Goal: Task Accomplishment & Management: Use online tool/utility

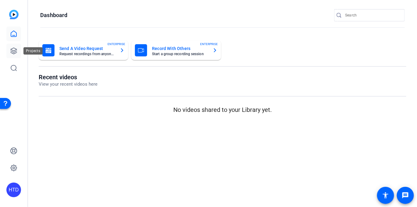
click at [12, 50] on icon at bounding box center [13, 50] width 7 height 7
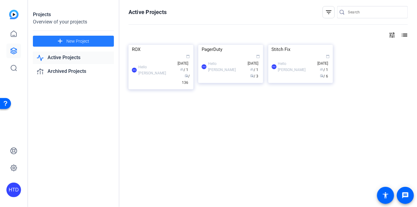
click at [76, 41] on span "New Project" at bounding box center [77, 41] width 23 height 6
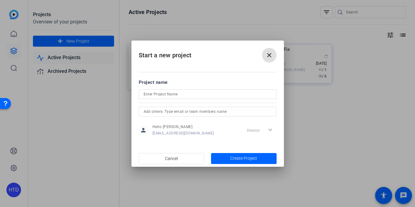
click at [265, 55] on button "close" at bounding box center [269, 55] width 15 height 15
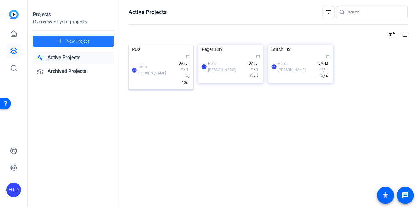
click at [141, 45] on img at bounding box center [161, 45] width 65 height 0
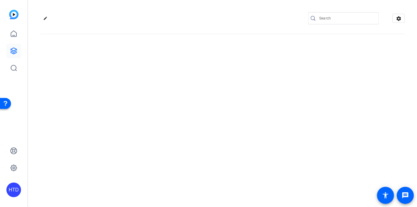
click at [141, 57] on div "edit settings" at bounding box center [222, 103] width 389 height 207
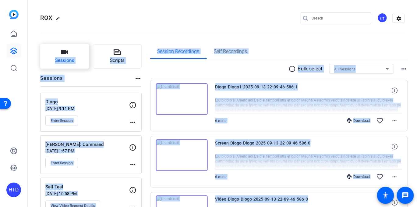
click at [80, 57] on button "Sessions" at bounding box center [64, 56] width 49 height 24
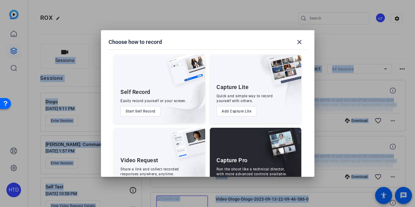
scroll to position [25, 0]
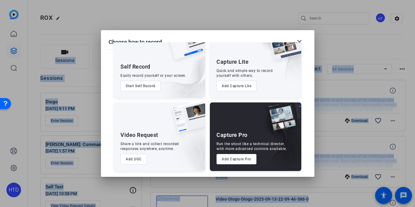
click at [233, 161] on button "Add Capture Pro" at bounding box center [236, 159] width 40 height 10
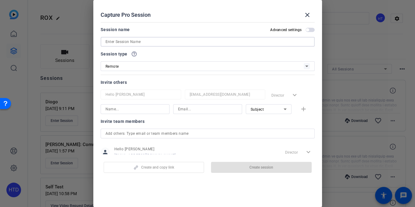
click at [154, 40] on input at bounding box center [207, 41] width 204 height 7
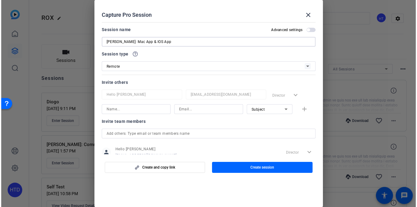
scroll to position [18, 0]
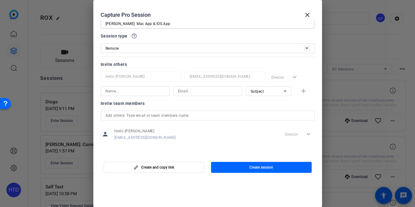
type input "[PERSON_NAME]: Mac App & IOS App"
click at [122, 94] on input at bounding box center [134, 90] width 59 height 7
type input "eric@rox.com"
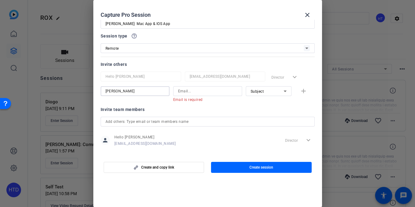
type input "[PERSON_NAME]"
paste input "eric@rox.com"
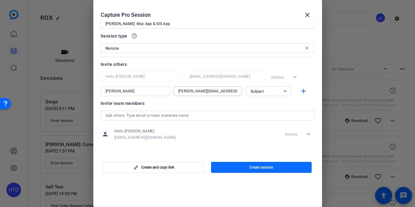
type input "eric@rox.com"
click at [264, 166] on span "Create session" at bounding box center [261, 167] width 24 height 5
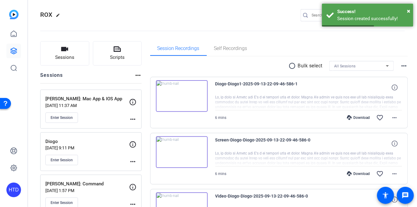
scroll to position [6, 0]
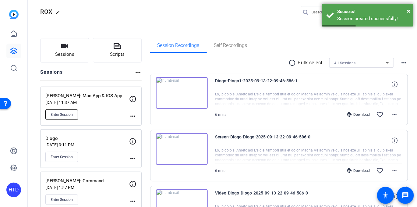
click at [66, 112] on span "Enter Session" at bounding box center [62, 114] width 22 height 5
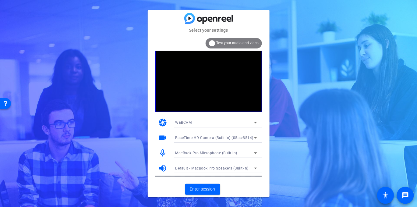
click at [255, 136] on icon at bounding box center [255, 137] width 7 height 7
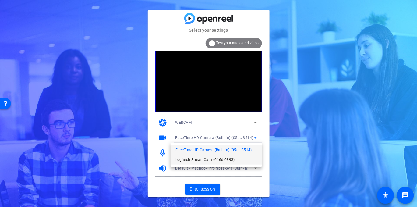
click at [207, 158] on span "Logitech StreamCam (046d:0893)" at bounding box center [204, 159] width 59 height 7
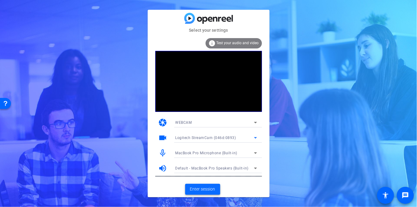
click at [209, 188] on span "Enter session" at bounding box center [202, 189] width 25 height 6
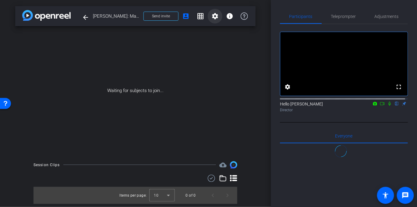
click at [214, 14] on mat-icon "settings" at bounding box center [214, 15] width 7 height 7
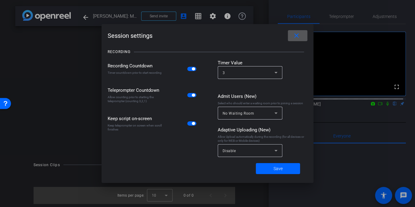
click at [209, 13] on div at bounding box center [207, 103] width 415 height 207
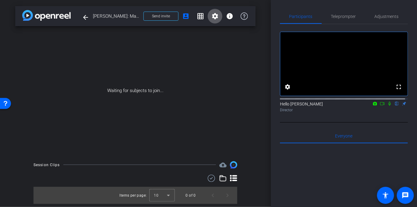
click at [211, 14] on span at bounding box center [215, 16] width 15 height 15
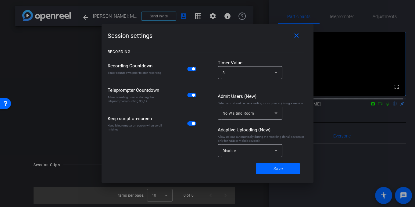
click at [165, 12] on div at bounding box center [207, 103] width 415 height 207
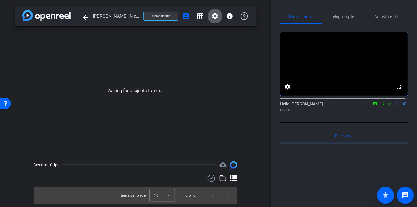
click at [163, 14] on span "Send invite" at bounding box center [161, 16] width 18 height 5
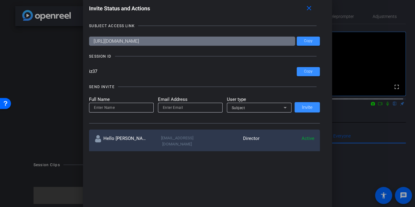
drag, startPoint x: 105, startPoint y: 69, endPoint x: 85, endPoint y: 71, distance: 20.2
click at [85, 71] on div "Invite Status and Actions close SUBJECT ACCESS LINK [URL][DOMAIN_NAME] Copy SES…" at bounding box center [207, 77] width 249 height 160
click at [302, 41] on button "Copy" at bounding box center [307, 41] width 23 height 9
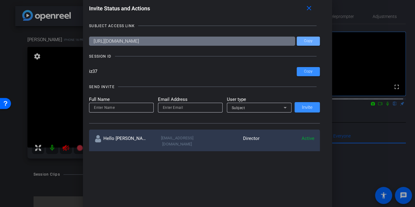
click at [13, 141] on div at bounding box center [207, 103] width 415 height 207
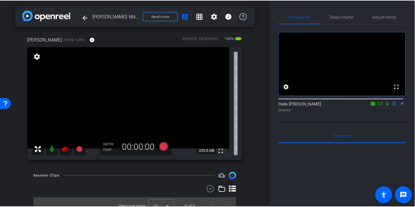
scroll to position [8, 0]
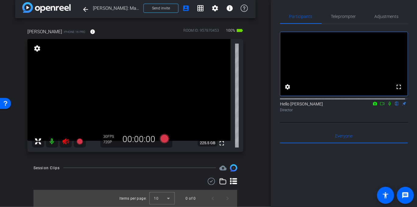
click at [69, 142] on icon at bounding box center [65, 141] width 6 height 6
click at [67, 142] on icon at bounding box center [65, 141] width 7 height 7
click at [66, 143] on icon at bounding box center [65, 141] width 6 height 6
click at [152, 10] on span "Send invite" at bounding box center [161, 8] width 18 height 5
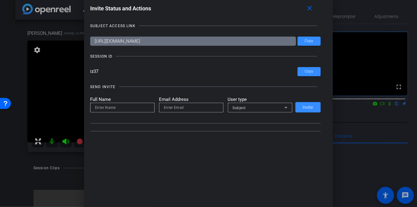
scroll to position [6, 0]
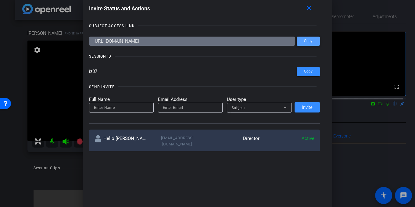
click at [306, 42] on span "Copy" at bounding box center [308, 41] width 9 height 5
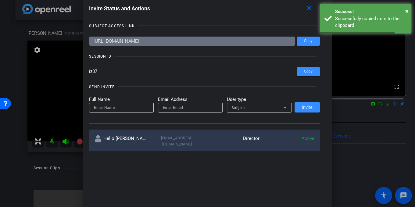
click at [16, 86] on div at bounding box center [207, 103] width 415 height 207
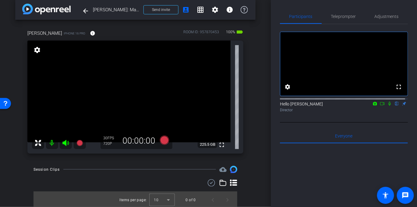
scroll to position [8, 0]
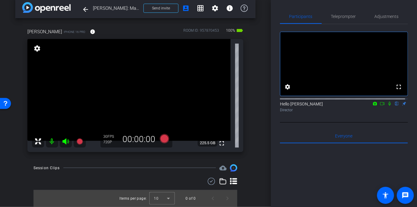
click at [381, 105] on icon at bounding box center [382, 103] width 4 height 3
click at [395, 106] on icon at bounding box center [397, 103] width 5 height 4
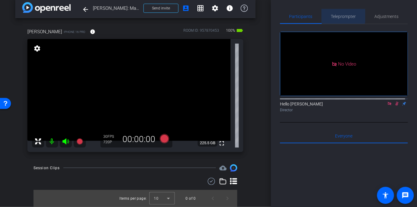
click at [337, 12] on span "Teleprompter" at bounding box center [343, 16] width 25 height 15
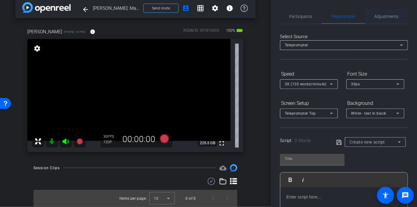
click at [381, 17] on span "Adjustments" at bounding box center [387, 16] width 24 height 4
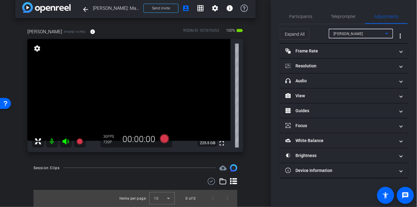
click at [350, 34] on div "[PERSON_NAME]" at bounding box center [360, 34] width 52 height 8
click at [318, 32] on div at bounding box center [208, 103] width 417 height 207
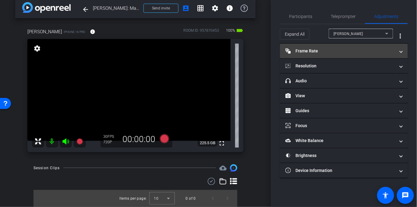
click at [320, 49] on mat-panel-title "Frame Rate Frame Rate" at bounding box center [340, 51] width 110 height 6
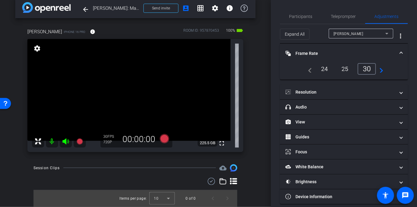
click at [320, 69] on div "24" at bounding box center [325, 69] width 16 height 10
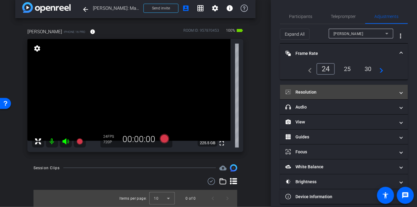
click at [321, 88] on mat-expansion-panel-header "Resolution" at bounding box center [344, 92] width 128 height 15
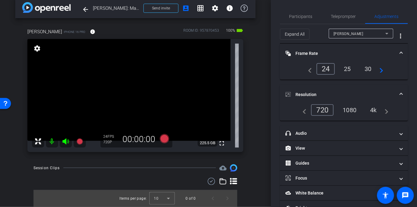
click at [366, 109] on div "4k" at bounding box center [374, 110] width 16 height 10
click at [371, 109] on div "4k" at bounding box center [372, 110] width 18 height 12
click at [299, 16] on span "Participants" at bounding box center [300, 16] width 23 height 4
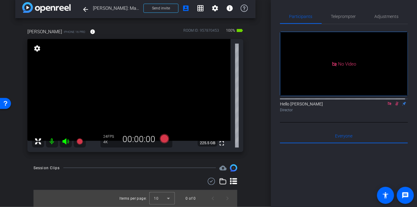
click at [396, 101] on icon at bounding box center [397, 103] width 5 height 4
click at [388, 101] on icon at bounding box center [389, 103] width 5 height 4
click at [345, 16] on span "Teleprompter" at bounding box center [343, 16] width 25 height 4
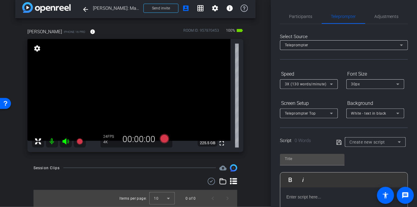
scroll to position [70, 0]
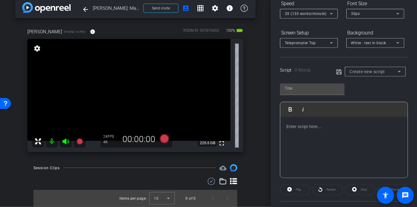
click at [313, 129] on p at bounding box center [343, 126] width 115 height 7
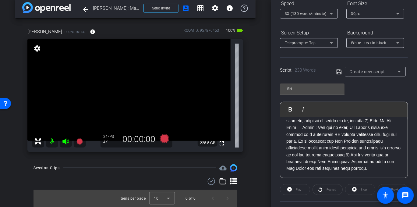
scroll to position [129, 0]
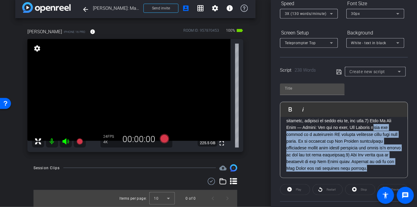
drag, startPoint x: 332, startPoint y: 167, endPoint x: 288, endPoint y: 129, distance: 58.8
click at [288, 129] on p at bounding box center [343, 90] width 115 height 164
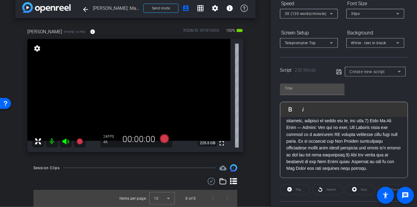
click at [287, 134] on p at bounding box center [343, 90] width 115 height 164
click at [296, 84] on div at bounding box center [312, 88] width 55 height 10
type input "[PERSON_NAME]"
click at [336, 71] on icon at bounding box center [338, 71] width 5 height 5
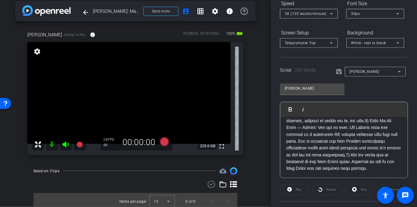
scroll to position [0, 0]
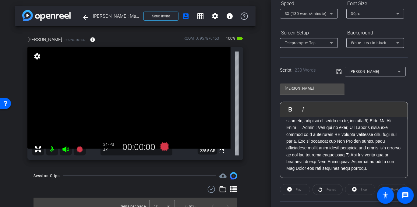
click at [315, 170] on p at bounding box center [343, 90] width 115 height 164
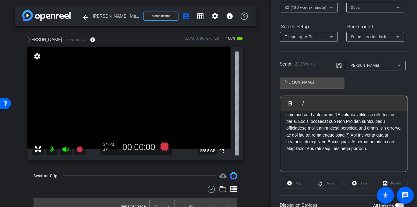
scroll to position [136, 0]
click at [327, 165] on p "​Thank you for" at bounding box center [343, 162] width 115 height 7
drag, startPoint x: 323, startPoint y: 161, endPoint x: 282, endPoint y: 161, distance: 41.1
click at [282, 161] on div "​Thank you for" at bounding box center [343, 76] width 127 height 189
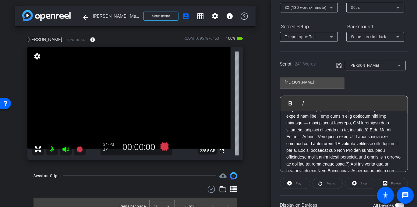
scroll to position [0, 0]
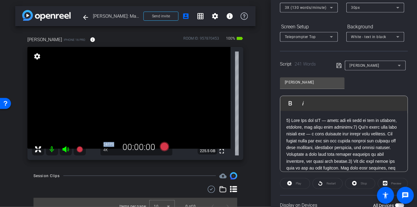
drag, startPoint x: 115, startPoint y: 143, endPoint x: 16, endPoint y: 113, distance: 103.3
click at [16, 113] on div "alex iPhone 16 Pro info ROOM ID: 957870453 100% battery_std fullscreen settings…" at bounding box center [135, 96] width 240 height 140
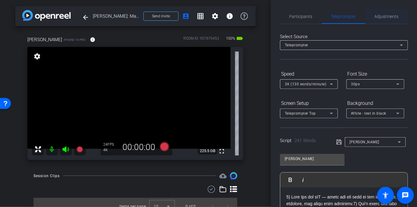
click at [385, 17] on span "Adjustments" at bounding box center [387, 16] width 24 height 4
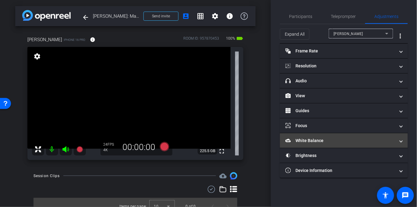
click at [310, 141] on mat-panel-title "White Balance White Balance" at bounding box center [340, 140] width 110 height 6
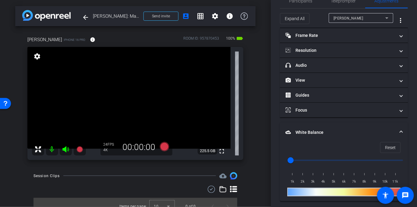
scroll to position [23, 0]
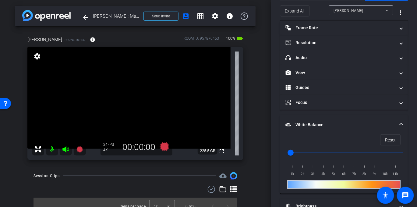
click at [303, 152] on input "range" at bounding box center [346, 152] width 126 height 13
click at [311, 151] on input "range" at bounding box center [346, 152] width 126 height 13
click at [304, 151] on input "range" at bounding box center [346, 152] width 126 height 13
drag, startPoint x: 306, startPoint y: 151, endPoint x: 310, endPoint y: 150, distance: 4.4
click at [310, 150] on input "range" at bounding box center [346, 152] width 126 height 13
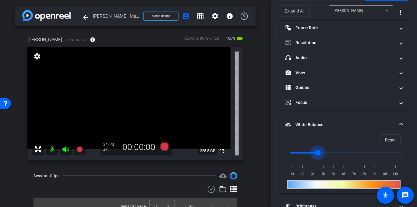
drag, startPoint x: 314, startPoint y: 150, endPoint x: 333, endPoint y: 151, distance: 18.9
click at [333, 151] on input "range" at bounding box center [346, 152] width 126 height 13
click at [305, 150] on input "range" at bounding box center [346, 152] width 126 height 13
click at [309, 150] on input "range" at bounding box center [346, 152] width 126 height 13
type input "3000"
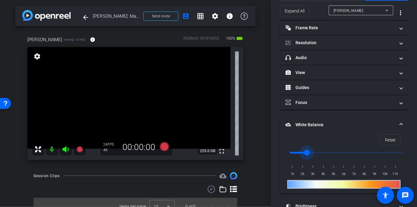
click at [311, 150] on input "range" at bounding box center [346, 152] width 126 height 13
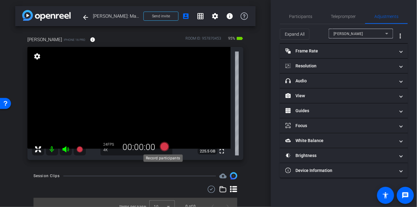
scroll to position [6, 0]
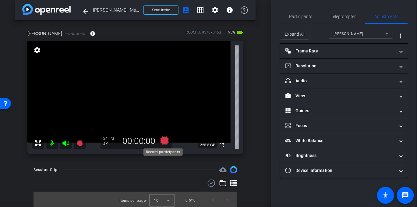
click at [165, 137] on icon at bounding box center [164, 140] width 9 height 9
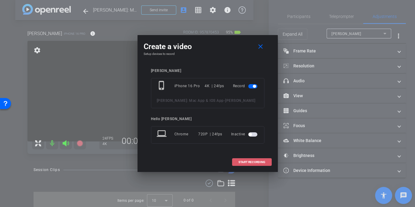
click at [247, 161] on span "START RECORDING" at bounding box center [251, 162] width 27 height 3
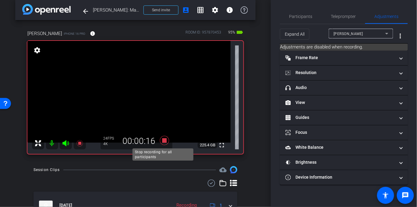
click at [165, 139] on icon at bounding box center [164, 140] width 9 height 9
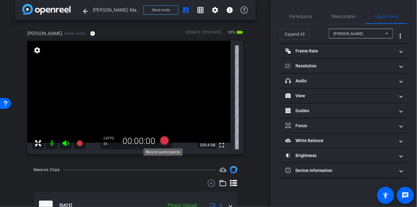
click at [165, 140] on icon at bounding box center [164, 140] width 9 height 9
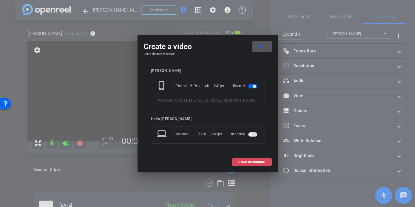
click at [254, 163] on span "START RECORDING" at bounding box center [251, 162] width 27 height 3
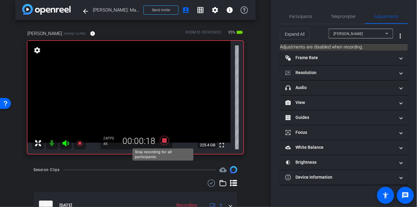
click at [162, 139] on icon at bounding box center [164, 140] width 9 height 9
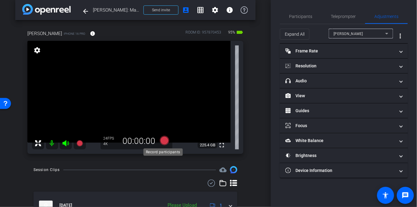
click at [163, 141] on icon at bounding box center [164, 140] width 9 height 9
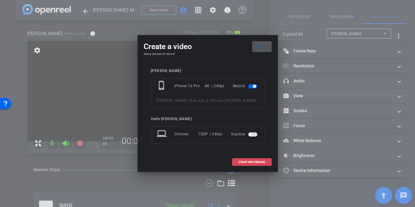
click at [254, 163] on span "START RECORDING" at bounding box center [251, 162] width 27 height 3
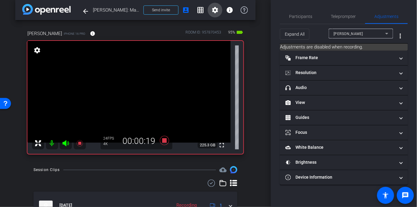
click at [211, 9] on mat-icon "settings" at bounding box center [214, 9] width 7 height 7
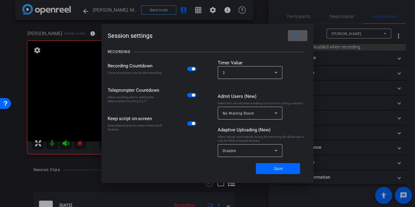
click at [253, 148] on div "Disable" at bounding box center [248, 151] width 52 height 8
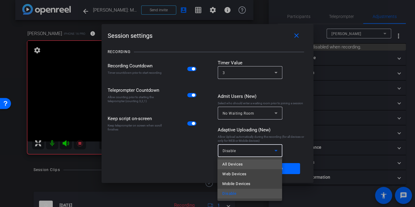
click at [233, 166] on span "All Devices" at bounding box center [232, 164] width 20 height 7
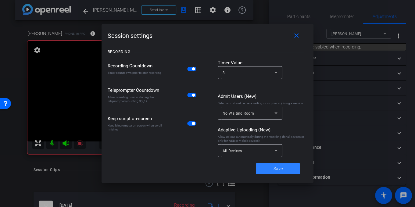
click at [269, 168] on span at bounding box center [278, 168] width 44 height 15
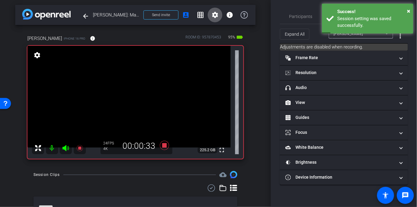
scroll to position [23, 0]
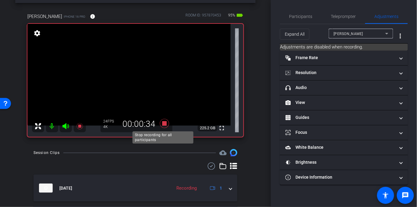
click at [161, 124] on icon at bounding box center [164, 123] width 15 height 11
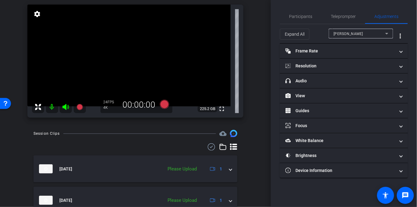
scroll to position [22, 0]
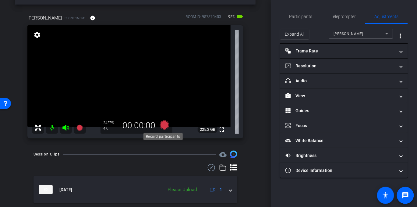
click at [162, 126] on icon at bounding box center [164, 124] width 9 height 9
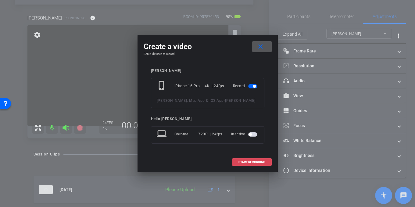
click at [246, 161] on span "START RECORDING" at bounding box center [251, 162] width 27 height 3
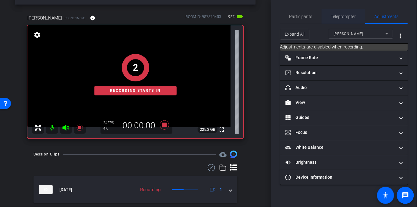
click at [341, 16] on span "Teleprompter" at bounding box center [343, 16] width 25 height 4
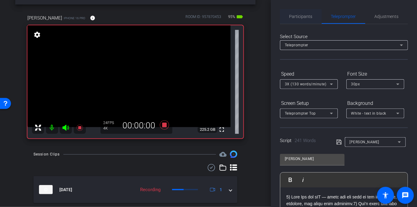
click at [302, 17] on span "Participants" at bounding box center [300, 16] width 23 height 4
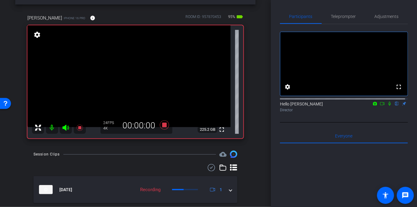
click at [388, 106] on icon at bounding box center [389, 103] width 5 height 4
click at [161, 126] on icon at bounding box center [164, 124] width 9 height 9
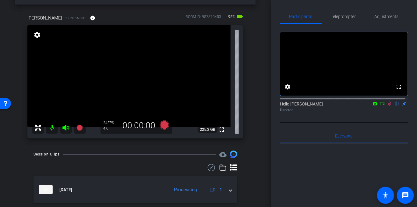
click at [387, 106] on icon at bounding box center [389, 103] width 5 height 4
click at [164, 125] on icon at bounding box center [164, 124] width 9 height 9
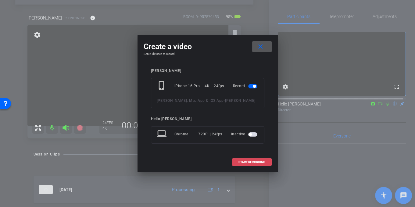
click at [257, 161] on span "START RECORDING" at bounding box center [251, 162] width 27 height 3
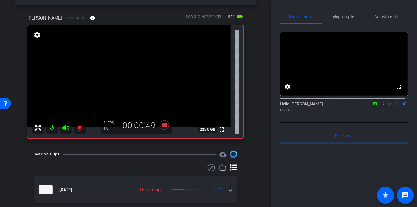
click at [388, 106] on icon at bounding box center [389, 104] width 2 height 4
click at [389, 106] on icon at bounding box center [389, 103] width 5 height 4
click at [387, 106] on icon at bounding box center [389, 103] width 5 height 4
click at [164, 124] on icon at bounding box center [164, 124] width 9 height 9
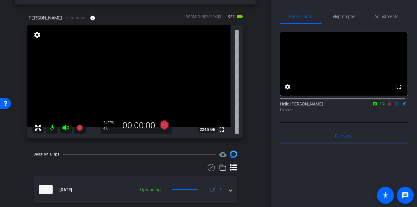
click at [387, 106] on icon at bounding box center [389, 103] width 5 height 4
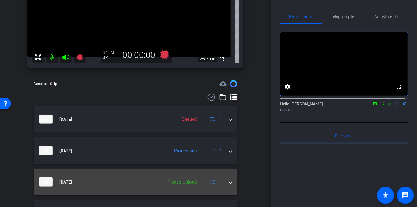
scroll to position [138, 0]
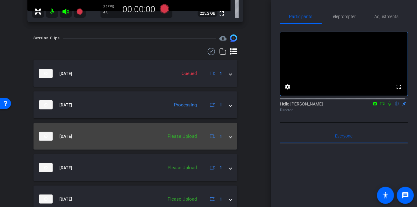
click at [229, 136] on span at bounding box center [230, 136] width 2 height 6
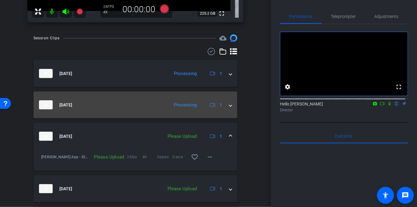
click at [225, 102] on div "[DATE] Processing 1" at bounding box center [134, 104] width 190 height 9
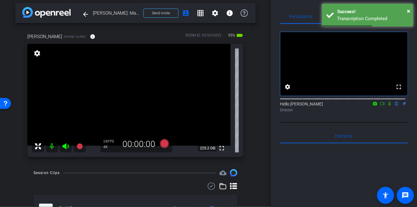
scroll to position [0, 0]
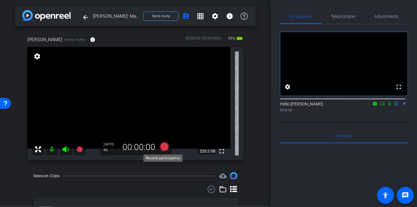
click at [163, 149] on icon at bounding box center [164, 146] width 9 height 9
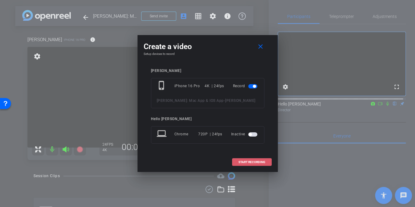
click at [253, 159] on span at bounding box center [251, 162] width 39 height 15
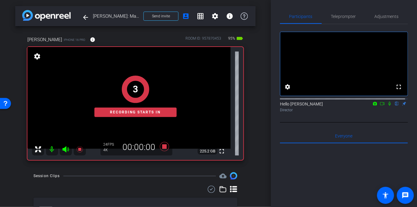
click at [388, 106] on icon at bounding box center [389, 103] width 5 height 4
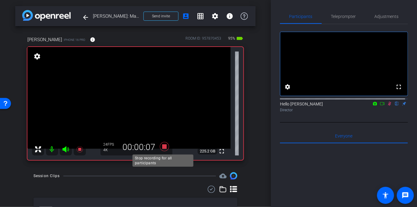
click at [163, 145] on icon at bounding box center [164, 146] width 9 height 9
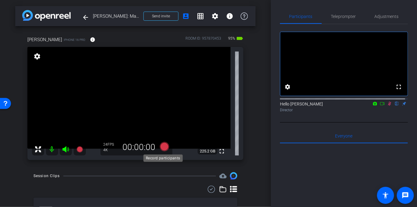
click at [163, 147] on icon at bounding box center [164, 146] width 9 height 9
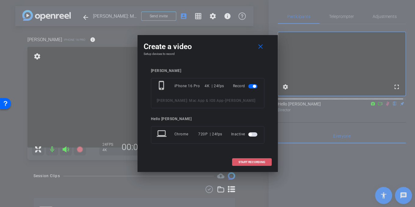
click at [260, 159] on span at bounding box center [251, 162] width 39 height 15
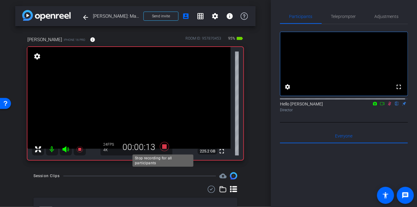
click at [161, 145] on icon at bounding box center [164, 146] width 9 height 9
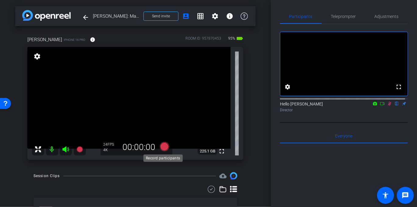
click at [163, 145] on icon at bounding box center [164, 146] width 9 height 9
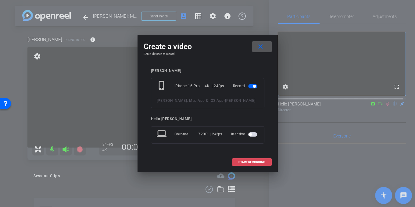
click at [246, 161] on span "START RECORDING" at bounding box center [251, 162] width 27 height 3
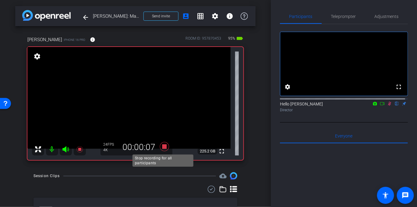
click at [161, 145] on icon at bounding box center [164, 146] width 9 height 9
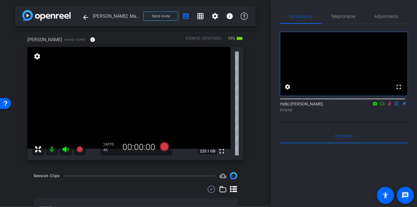
click at [387, 106] on icon at bounding box center [389, 103] width 5 height 4
click at [161, 147] on icon at bounding box center [164, 146] width 9 height 9
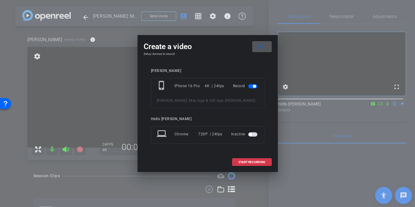
click at [262, 46] on mat-icon "close" at bounding box center [261, 47] width 8 height 8
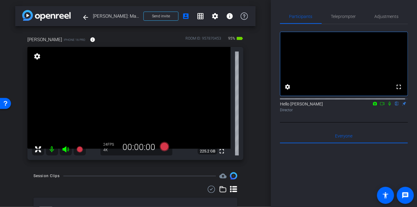
click at [387, 106] on icon at bounding box center [389, 103] width 5 height 4
click at [388, 106] on icon at bounding box center [389, 104] width 3 height 4
click at [164, 144] on icon at bounding box center [164, 146] width 9 height 9
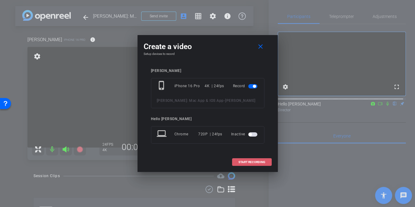
click at [258, 161] on span "START RECORDING" at bounding box center [251, 162] width 27 height 3
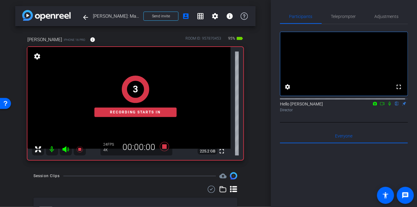
click at [387, 106] on icon at bounding box center [389, 103] width 5 height 4
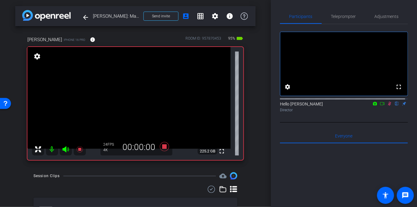
click at [379, 106] on mat-icon at bounding box center [382, 103] width 7 height 5
click at [395, 106] on icon at bounding box center [396, 104] width 3 height 4
click at [387, 106] on icon at bounding box center [389, 103] width 5 height 4
click at [165, 146] on icon at bounding box center [164, 146] width 9 height 9
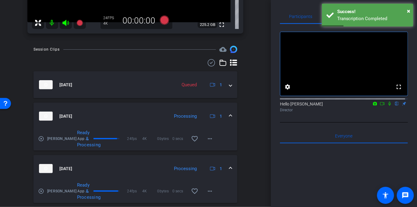
scroll to position [123, 0]
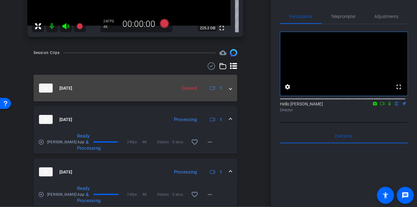
click at [226, 87] on div "[DATE] Queued 1" at bounding box center [134, 87] width 190 height 9
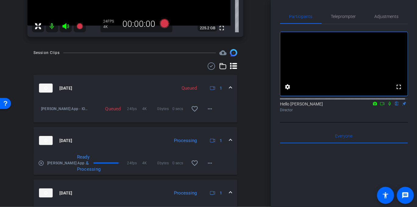
click at [229, 137] on span at bounding box center [230, 140] width 2 height 6
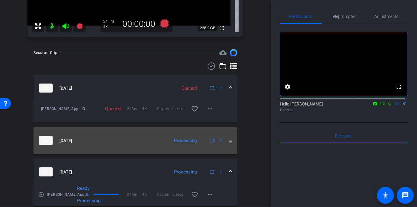
click at [225, 139] on div "[DATE] Processing 1" at bounding box center [134, 140] width 190 height 9
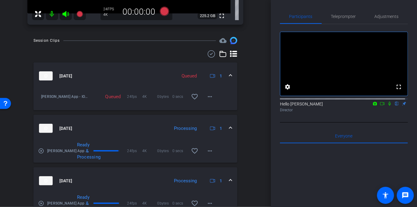
scroll to position [122, 0]
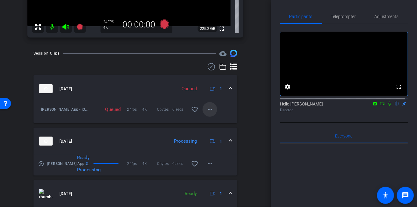
click at [209, 109] on mat-icon "more_horiz" at bounding box center [209, 109] width 7 height 7
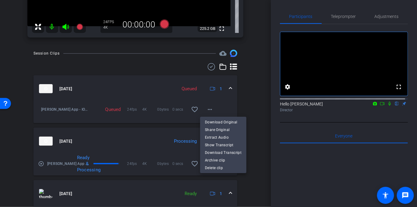
click at [252, 91] on div at bounding box center [208, 103] width 417 height 207
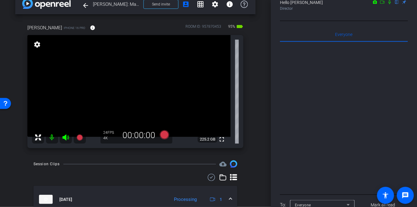
scroll to position [133, 0]
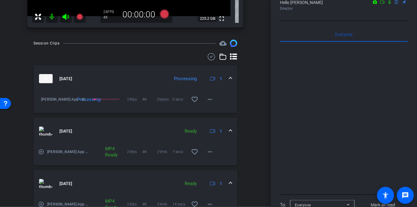
click at [229, 77] on span at bounding box center [230, 79] width 2 height 6
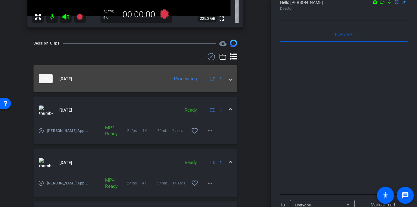
click at [229, 77] on span at bounding box center [230, 79] width 2 height 6
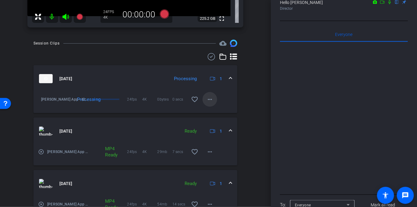
click at [207, 99] on mat-icon "more_horiz" at bounding box center [209, 99] width 7 height 7
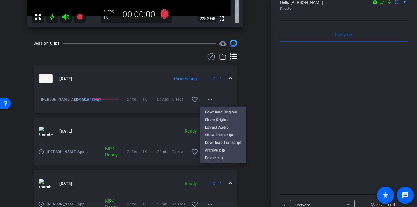
click at [238, 92] on div at bounding box center [208, 103] width 417 height 207
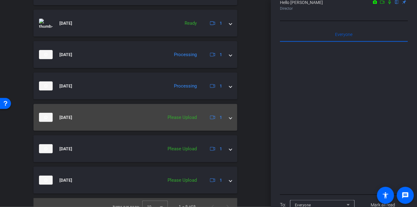
scroll to position [353, 0]
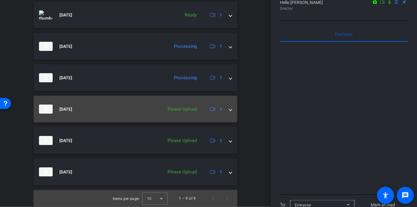
click at [229, 110] on span at bounding box center [230, 109] width 2 height 6
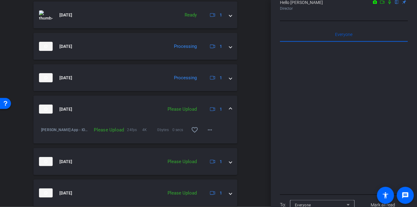
click at [229, 110] on span at bounding box center [230, 109] width 2 height 6
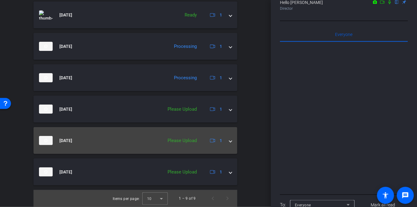
click at [229, 142] on span at bounding box center [230, 140] width 2 height 6
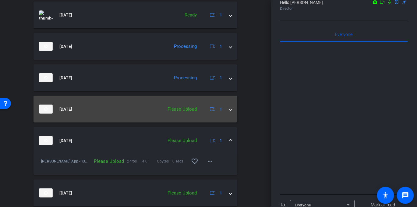
click at [186, 108] on div "Please Upload" at bounding box center [182, 109] width 35 height 7
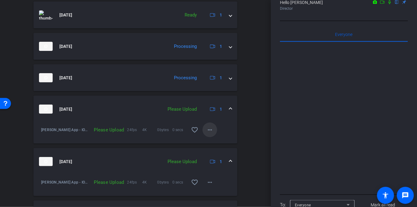
click at [203, 127] on span at bounding box center [210, 129] width 15 height 15
click at [210, 142] on span "Upload" at bounding box center [217, 142] width 24 height 7
click at [183, 161] on div "Please Upload" at bounding box center [182, 161] width 35 height 7
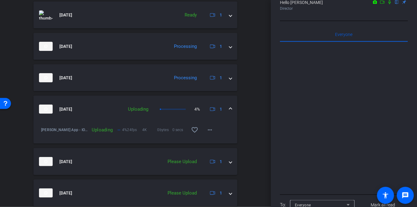
scroll to position [374, 0]
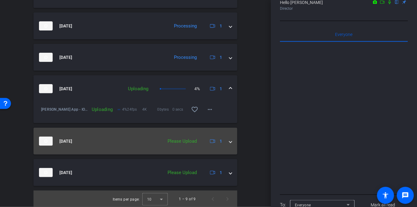
click at [229, 140] on span at bounding box center [230, 141] width 2 height 6
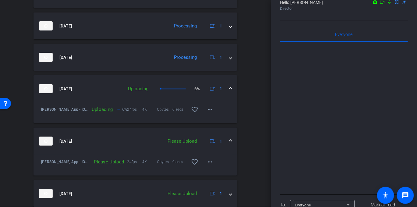
scroll to position [387, 0]
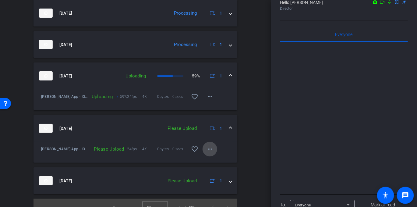
click at [212, 149] on span at bounding box center [210, 149] width 15 height 15
click at [212, 161] on span "Upload" at bounding box center [217, 161] width 24 height 7
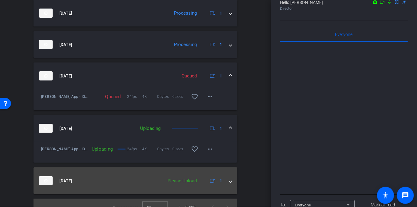
click at [229, 179] on span at bounding box center [230, 181] width 2 height 6
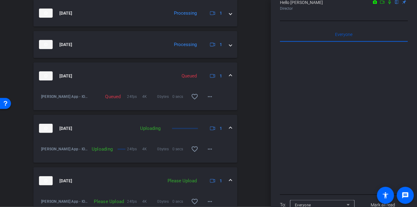
scroll to position [401, 0]
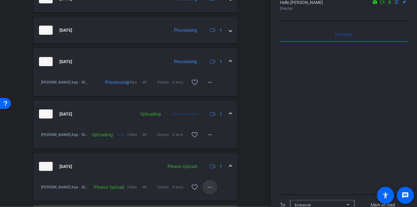
click at [210, 186] on mat-icon "more_horiz" at bounding box center [209, 186] width 7 height 7
click at [214, 159] on span "Upload" at bounding box center [217, 159] width 24 height 7
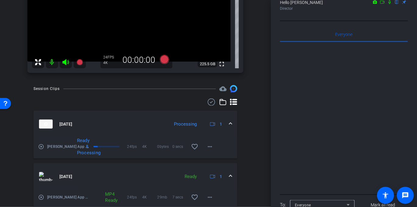
scroll to position [90, 0]
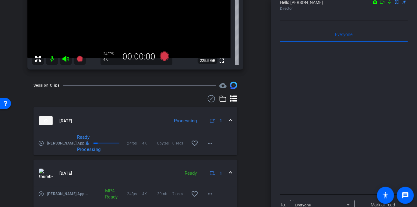
click at [229, 122] on span at bounding box center [230, 121] width 2 height 6
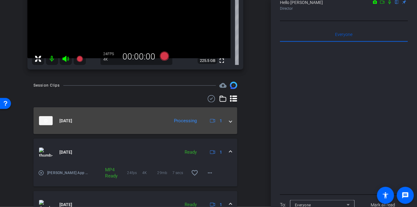
click at [229, 122] on span at bounding box center [230, 121] width 2 height 6
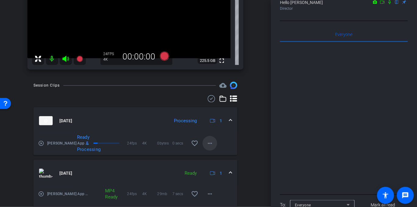
click at [209, 141] on mat-icon "more_horiz" at bounding box center [209, 143] width 7 height 7
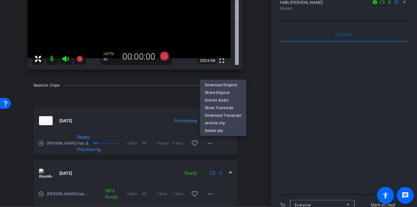
click at [247, 137] on div at bounding box center [208, 103] width 417 height 207
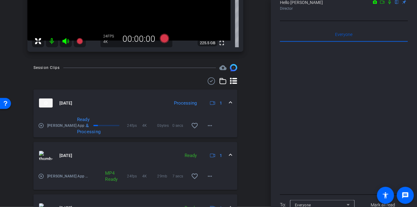
scroll to position [125, 0]
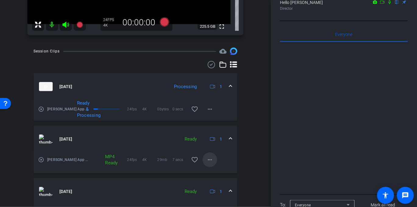
click at [208, 158] on mat-icon "more_horiz" at bounding box center [209, 159] width 7 height 7
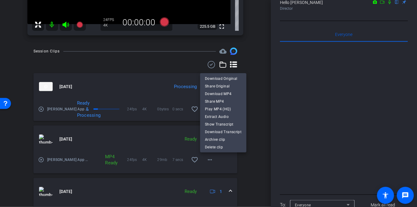
click at [249, 151] on div at bounding box center [208, 103] width 417 height 207
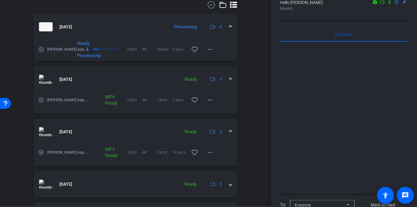
scroll to position [255, 0]
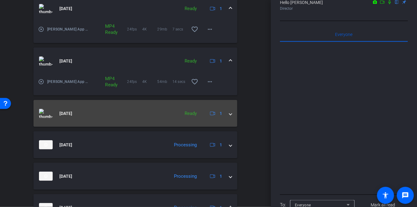
click at [229, 114] on span at bounding box center [230, 113] width 2 height 6
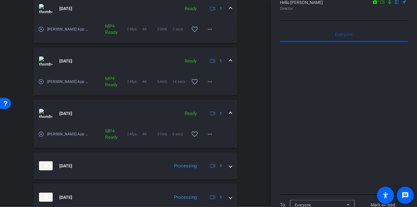
scroll to position [261, 0]
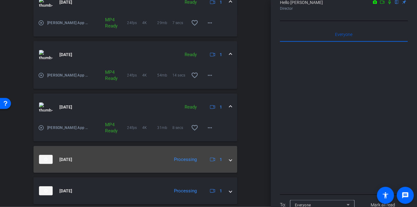
click at [229, 157] on span at bounding box center [230, 159] width 2 height 6
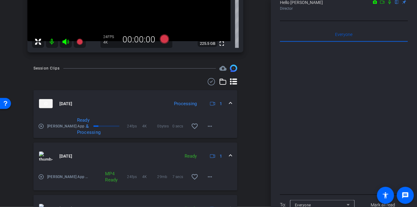
scroll to position [1, 0]
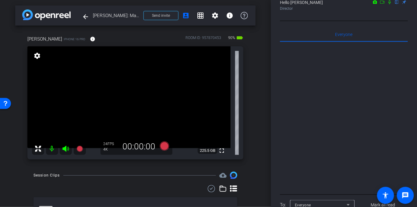
drag, startPoint x: 164, startPoint y: 145, endPoint x: 247, endPoint y: 118, distance: 86.9
click at [247, 118] on div "alex iPhone 16 Pro info ROOM ID: 957870453 90% battery_std fullscreen settings …" at bounding box center [135, 96] width 240 height 140
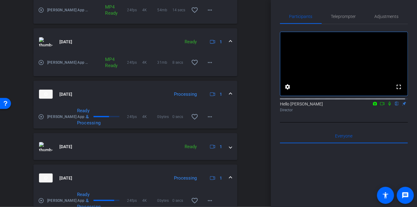
scroll to position [345, 0]
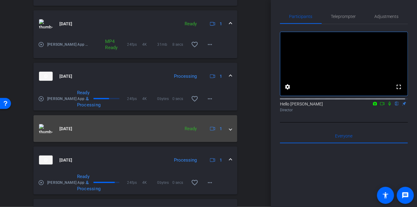
click at [229, 129] on span at bounding box center [230, 129] width 2 height 6
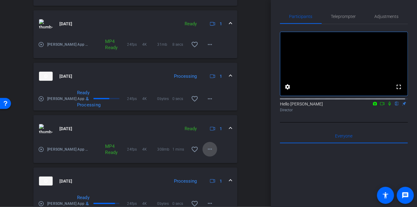
click at [208, 147] on mat-icon "more_horiz" at bounding box center [209, 149] width 7 height 7
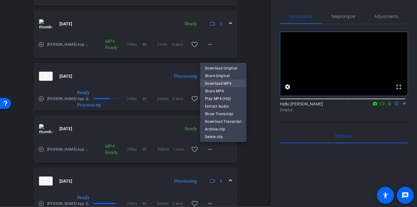
click at [225, 83] on span "Download MP4" at bounding box center [223, 83] width 37 height 7
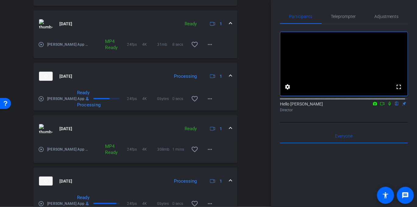
click at [229, 127] on span at bounding box center [230, 129] width 2 height 6
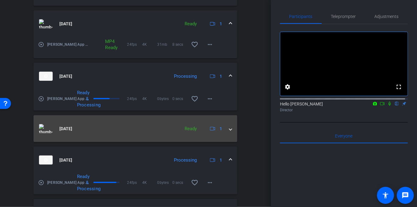
click at [229, 127] on span at bounding box center [230, 129] width 2 height 6
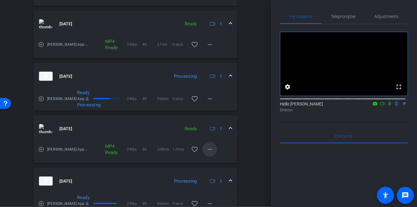
click at [206, 149] on mat-icon "more_horiz" at bounding box center [209, 149] width 7 height 7
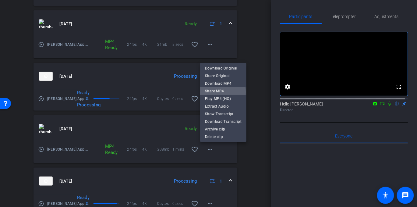
click at [218, 92] on span "Share MP4" at bounding box center [223, 90] width 37 height 7
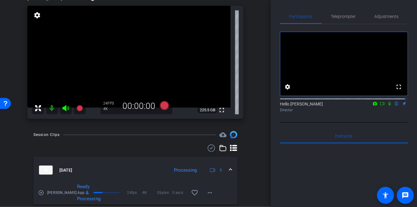
scroll to position [35, 0]
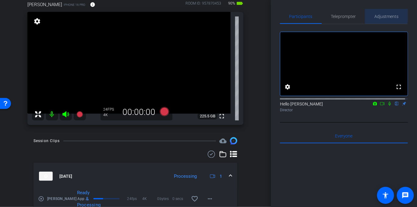
click at [383, 15] on span "Adjustments" at bounding box center [387, 16] width 24 height 4
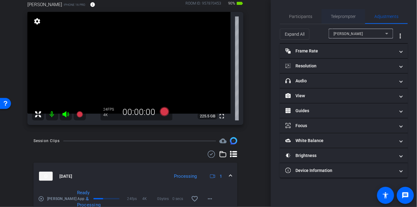
click at [351, 17] on span "Teleprompter" at bounding box center [343, 16] width 25 height 4
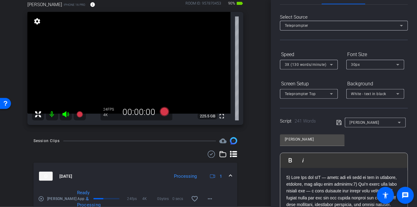
scroll to position [0, 0]
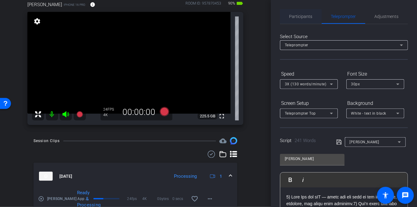
click at [309, 12] on span "Participants" at bounding box center [300, 16] width 23 height 15
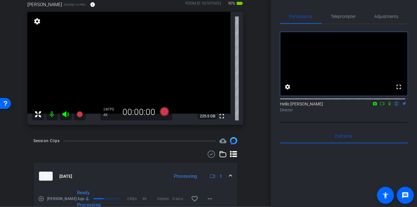
click at [388, 106] on icon at bounding box center [389, 104] width 2 height 4
click at [161, 110] on icon at bounding box center [164, 111] width 9 height 9
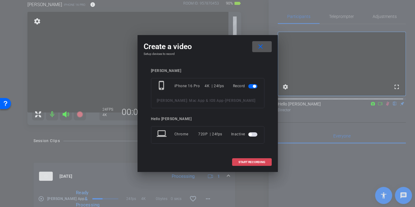
click at [252, 161] on span "START RECORDING" at bounding box center [251, 162] width 27 height 3
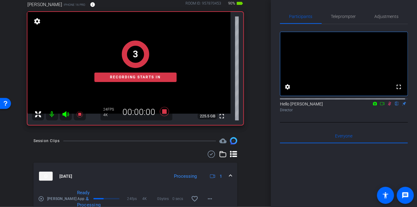
click at [381, 106] on icon at bounding box center [382, 103] width 5 height 4
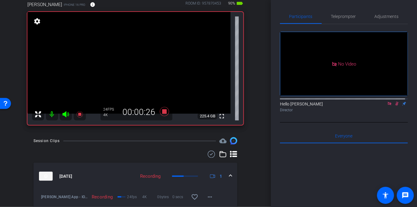
click at [395, 106] on icon at bounding box center [397, 103] width 5 height 4
click at [161, 111] on icon at bounding box center [164, 111] width 15 height 11
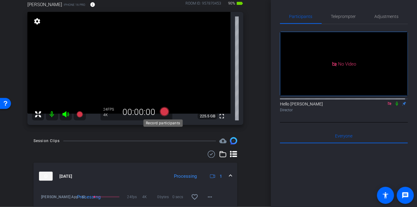
click at [163, 112] on icon at bounding box center [164, 111] width 9 height 9
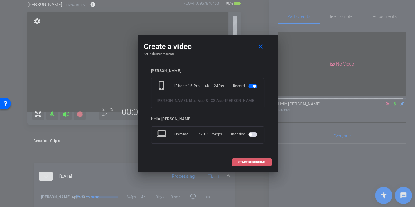
click at [251, 163] on span "START RECORDING" at bounding box center [251, 162] width 27 height 3
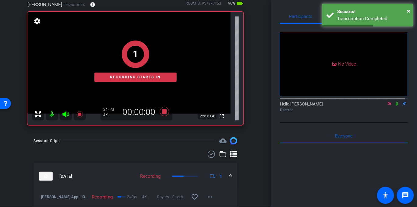
click at [388, 105] on icon at bounding box center [389, 103] width 3 height 3
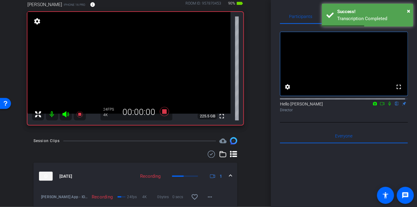
click at [387, 106] on icon at bounding box center [389, 103] width 5 height 4
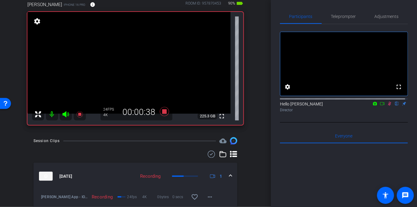
click at [387, 106] on icon at bounding box center [389, 103] width 5 height 4
click at [386, 106] on mat-icon at bounding box center [389, 103] width 7 height 5
click at [387, 106] on icon at bounding box center [389, 103] width 5 height 4
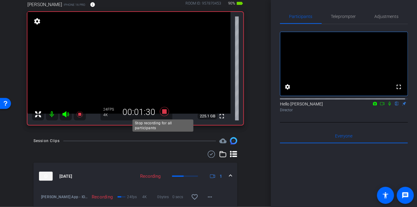
click at [162, 112] on icon at bounding box center [164, 111] width 9 height 9
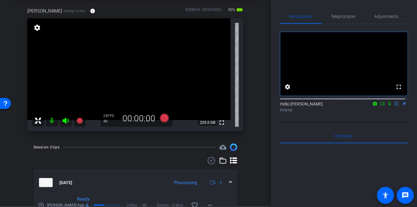
scroll to position [22, 0]
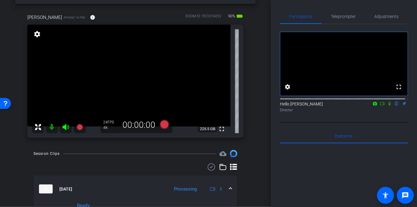
click at [261, 108] on div "arrow_back [PERSON_NAME]: Mac App & IOS App Back to project Send invite account…" at bounding box center [135, 81] width 271 height 207
click at [164, 123] on icon at bounding box center [164, 124] width 9 height 9
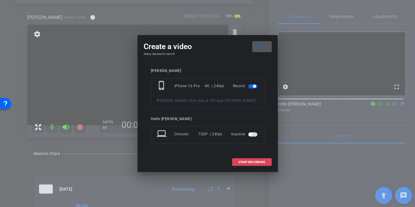
click at [245, 162] on span "START RECORDING" at bounding box center [251, 162] width 27 height 3
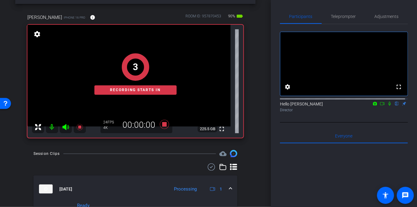
click at [387, 106] on icon at bounding box center [389, 103] width 5 height 4
click at [382, 106] on mat-icon at bounding box center [382, 103] width 7 height 5
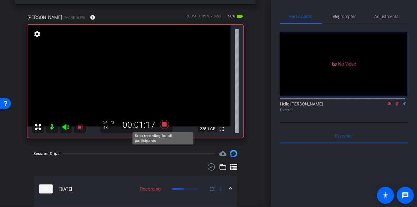
click at [162, 126] on icon at bounding box center [164, 124] width 9 height 9
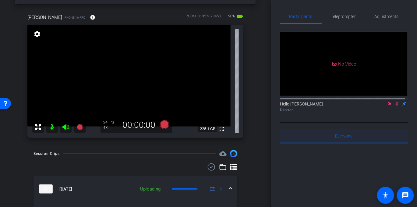
scroll to position [0, 0]
click at [393, 106] on mat-icon at bounding box center [396, 103] width 7 height 5
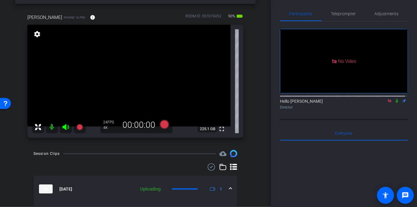
click at [389, 103] on icon at bounding box center [389, 101] width 5 height 4
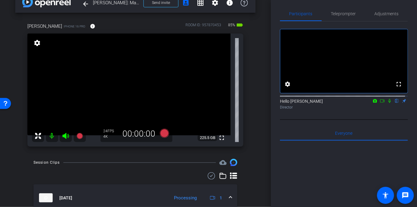
scroll to position [0, 0]
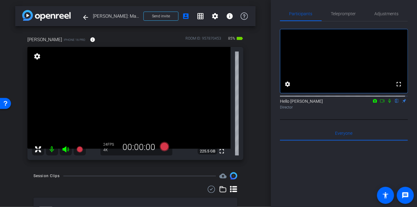
click at [388, 103] on icon at bounding box center [389, 101] width 5 height 4
click at [380, 103] on icon at bounding box center [382, 101] width 5 height 4
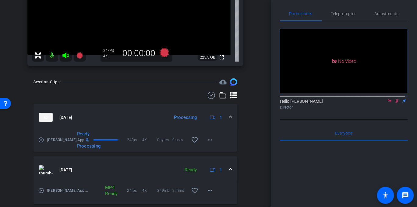
scroll to position [119, 0]
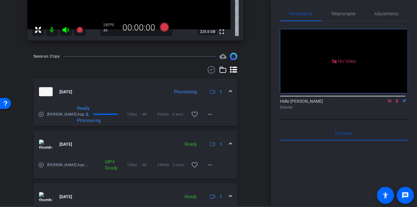
click at [53, 29] on mat-icon at bounding box center [52, 30] width 12 height 12
click at [62, 27] on icon at bounding box center [65, 29] width 7 height 7
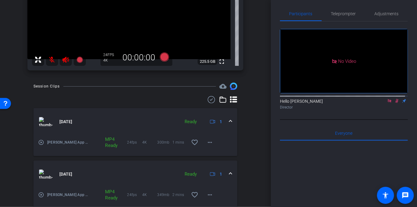
scroll to position [93, 0]
